Goal: Transaction & Acquisition: Purchase product/service

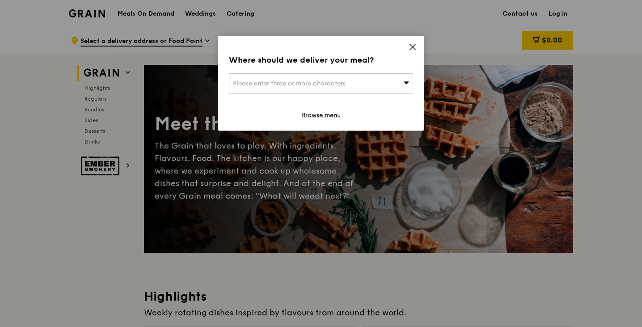
click at [407, 82] on icon at bounding box center [407, 82] width 6 height 3
click at [407, 82] on input "search" at bounding box center [320, 84] width 183 height 20
click at [415, 43] on icon at bounding box center [413, 47] width 8 height 8
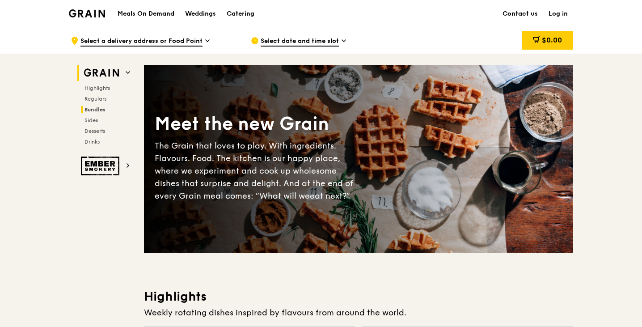
click at [96, 107] on span "Bundles" at bounding box center [95, 109] width 21 height 6
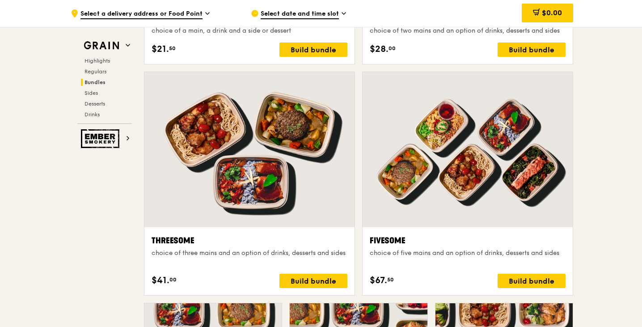
scroll to position [1324, 0]
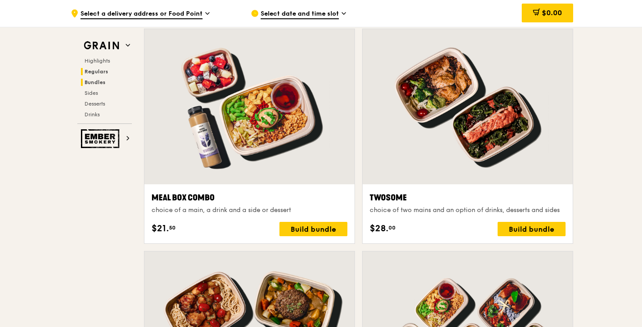
click at [97, 68] on span "Regulars" at bounding box center [97, 71] width 24 height 6
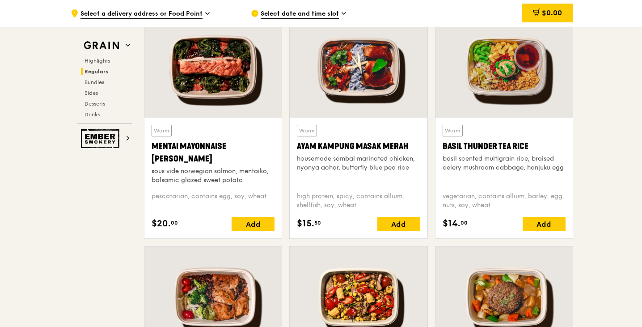
scroll to position [624, 0]
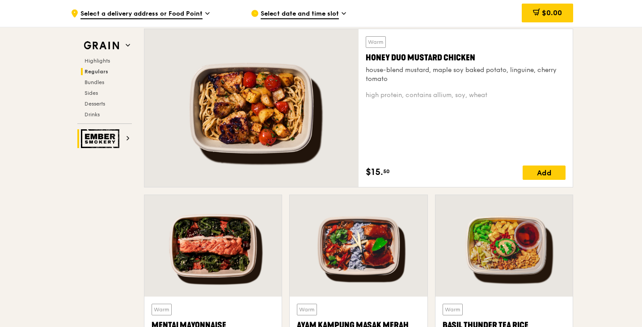
click at [104, 140] on img at bounding box center [101, 138] width 41 height 19
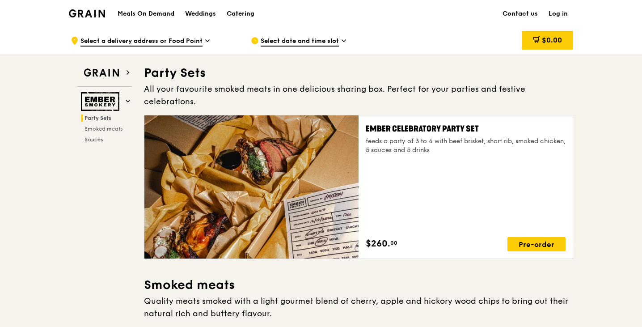
click at [150, 12] on h1 "Meals On Demand" at bounding box center [146, 13] width 57 height 9
click at [108, 66] on img at bounding box center [101, 73] width 41 height 16
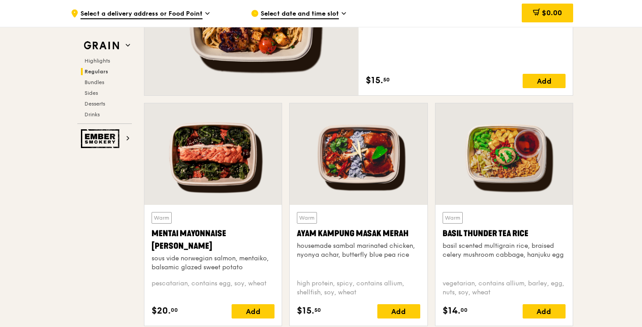
scroll to position [760, 0]
